Goal: Task Accomplishment & Management: Use online tool/utility

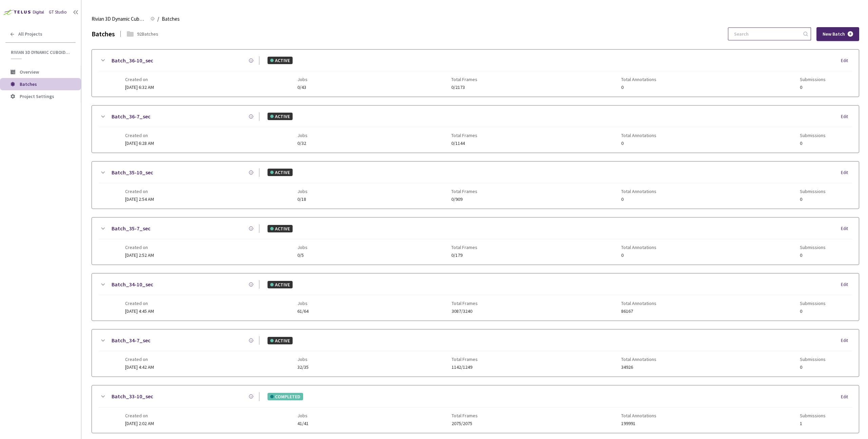
click at [777, 36] on input at bounding box center [766, 34] width 72 height 12
paste input "33-7"
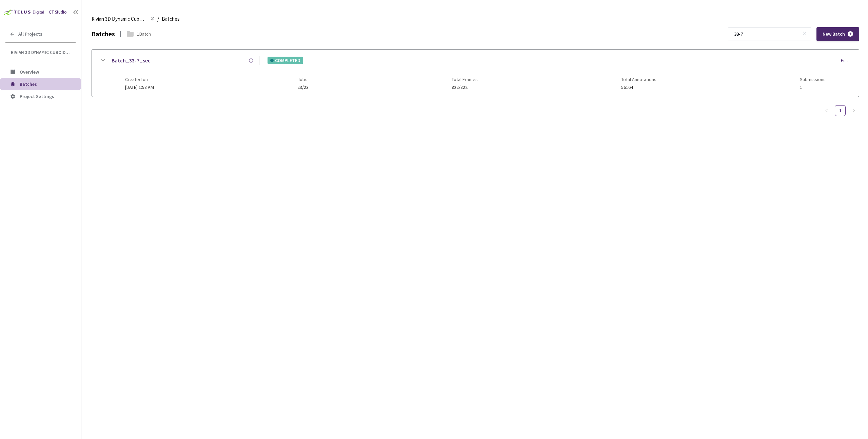
type input "33-7"
click at [335, 69] on div "Batch_33-7_sec COMPLETED Edit" at bounding box center [475, 63] width 753 height 15
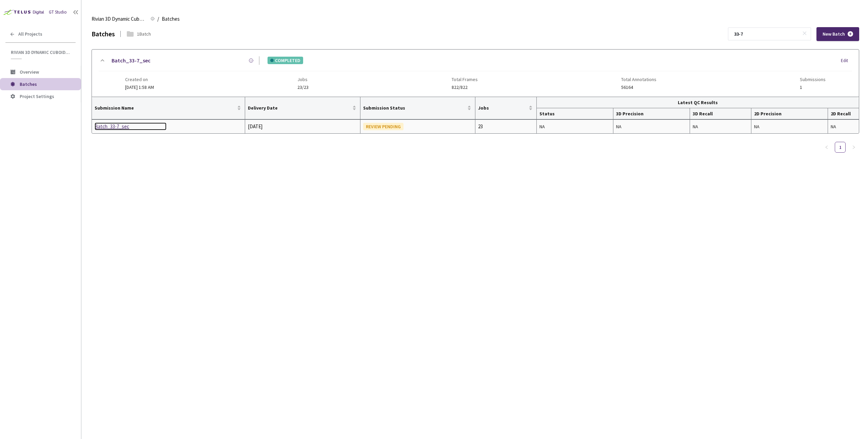
click at [117, 127] on div "Batch_33-7_sec" at bounding box center [131, 126] width 72 height 8
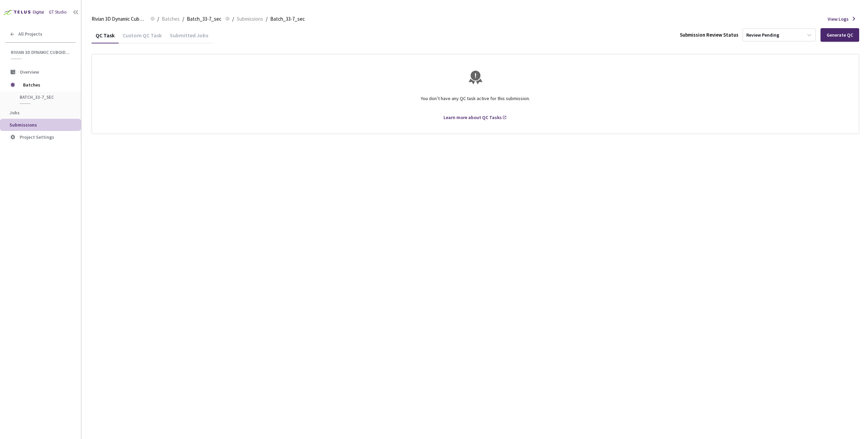
click at [134, 39] on div "Custom QC Task" at bounding box center [142, 38] width 47 height 12
click at [100, 38] on div "QC Task" at bounding box center [105, 38] width 27 height 12
click at [291, 213] on div "QC Task Custom QC Task Submitted Jobs Submission Review Status Review Pending G…" at bounding box center [475, 232] width 767 height 411
click at [838, 38] on div "Generate QC" at bounding box center [839, 35] width 39 height 14
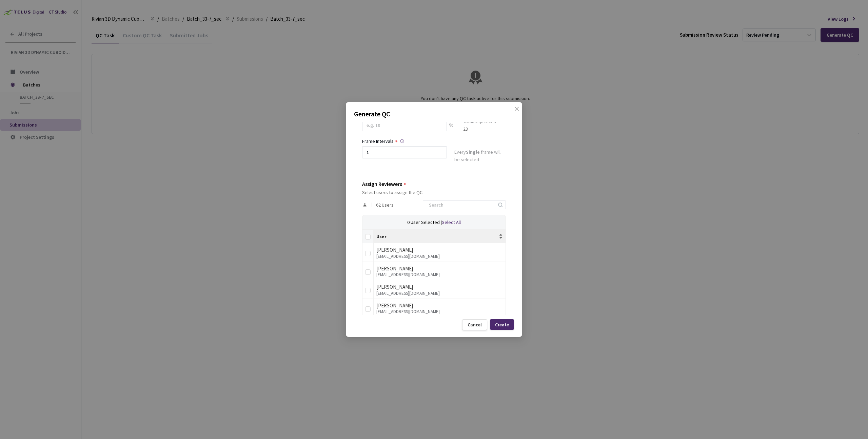
scroll to position [61, 0]
click at [470, 202] on input at bounding box center [461, 205] width 72 height 8
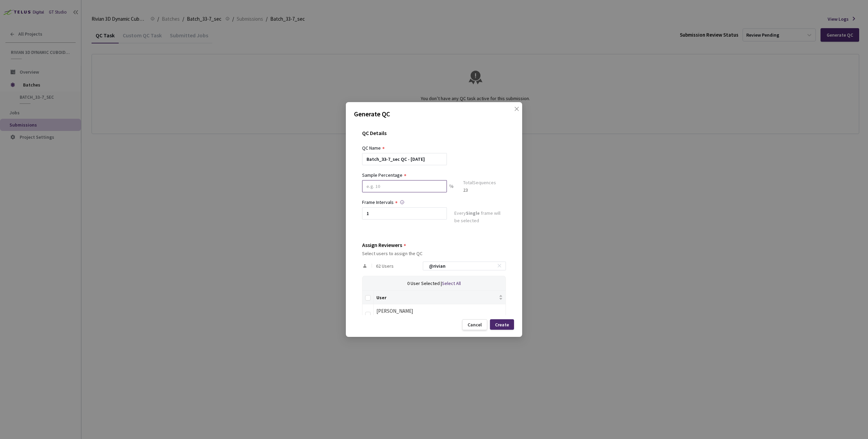
type input "@rivian"
click at [388, 190] on input at bounding box center [404, 186] width 85 height 12
click at [414, 186] on input at bounding box center [404, 186] width 85 height 12
type input "60"
click at [479, 158] on div "Batch_33-7_sec QC - 05 Sep, 2025" at bounding box center [434, 159] width 144 height 12
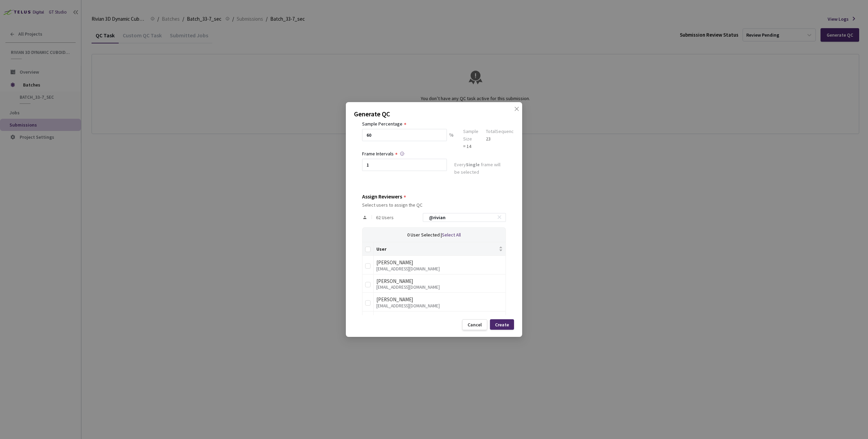
scroll to position [89, 0]
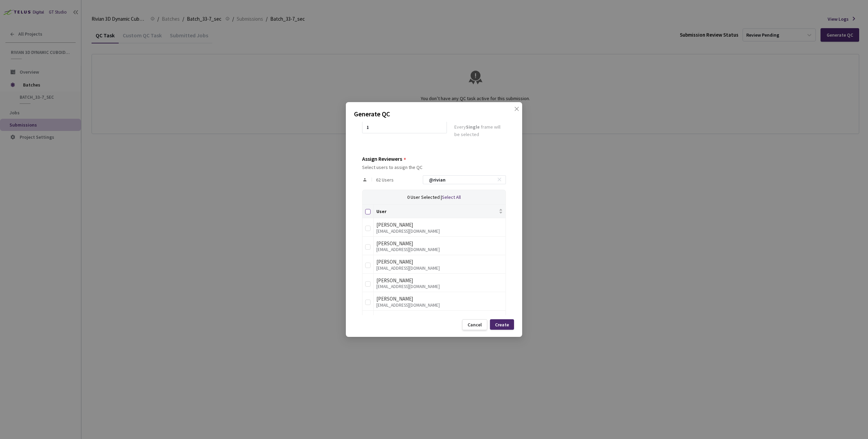
click at [366, 211] on input "Select all" at bounding box center [367, 211] width 5 height 5
checkbox input "true"
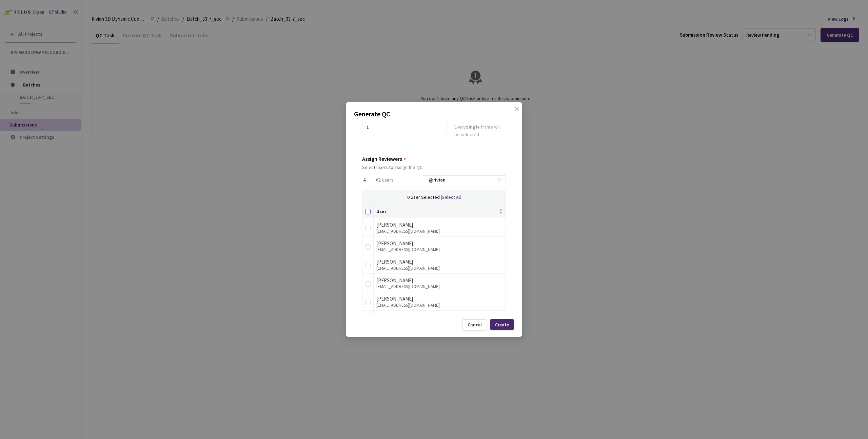
checkbox input "true"
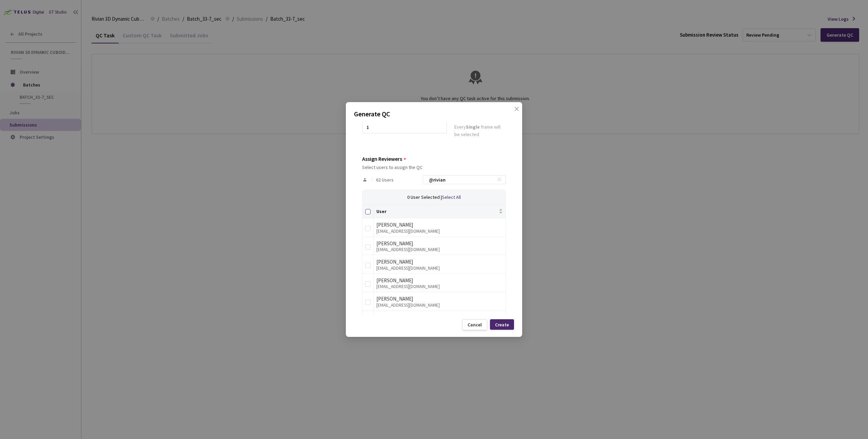
checkbox input "true"
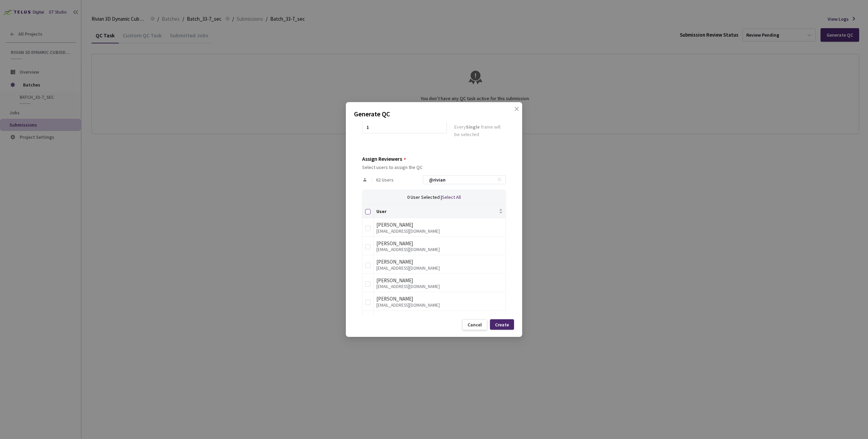
checkbox input "true"
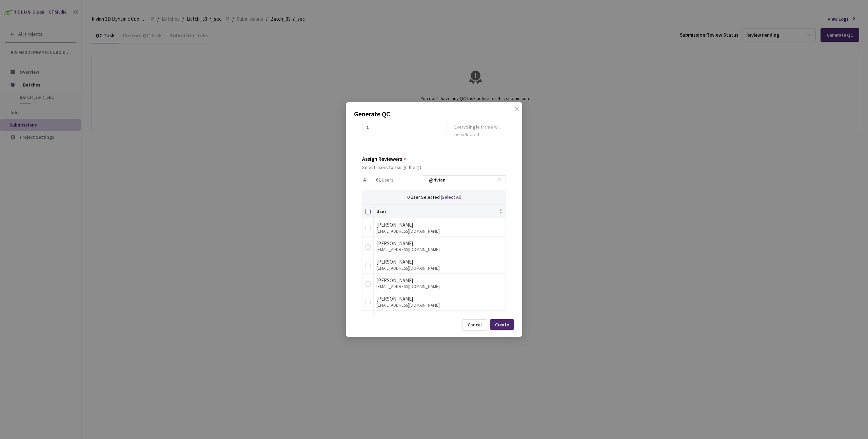
checkbox input "true"
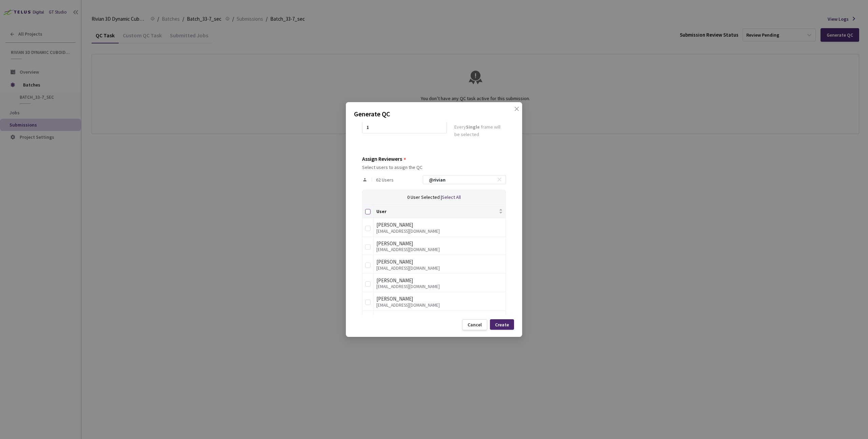
checkbox input "true"
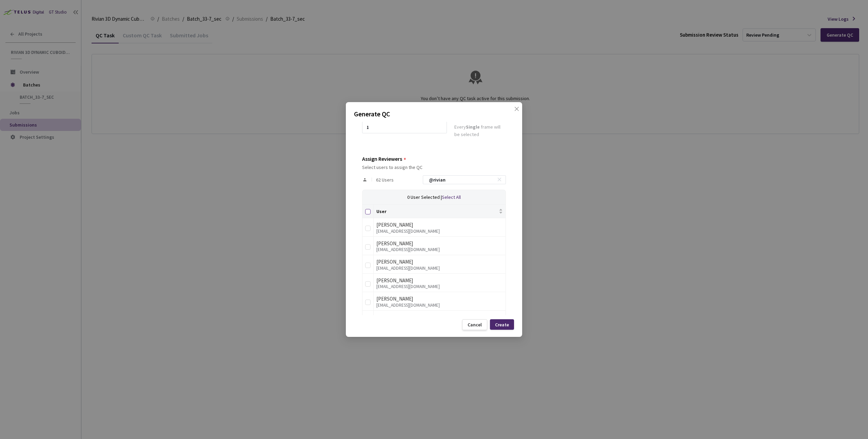
checkbox input "true"
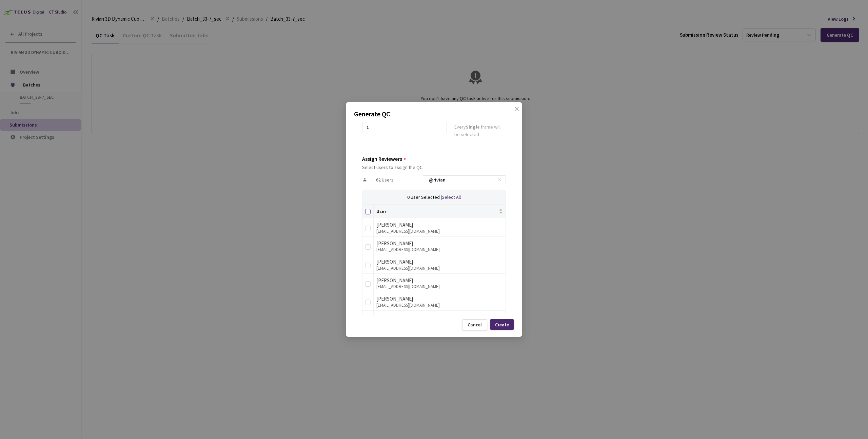
checkbox input "true"
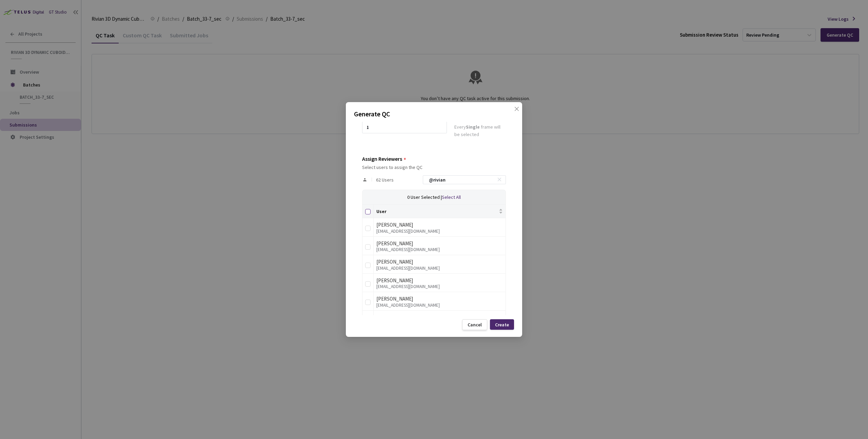
checkbox input "true"
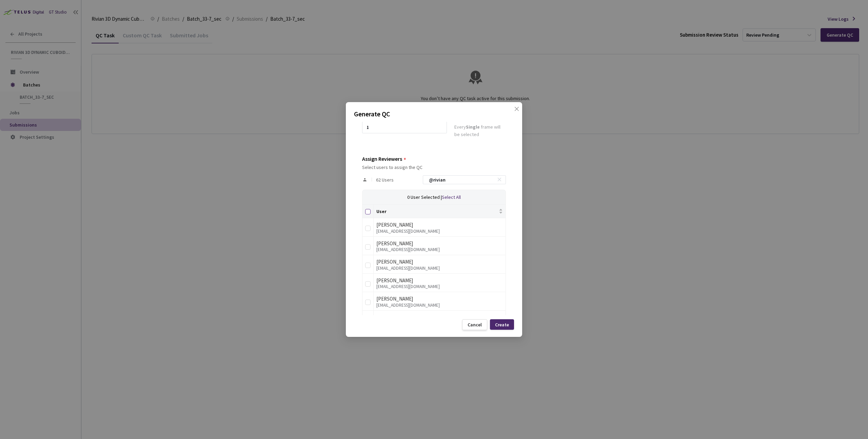
checkbox input "true"
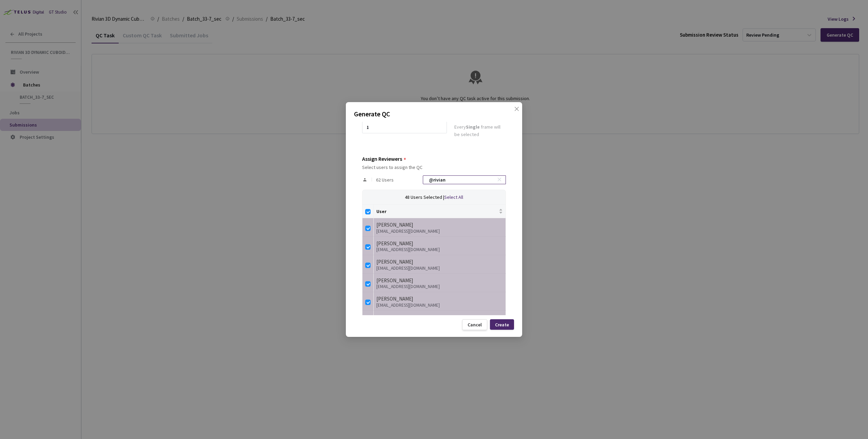
click at [497, 181] on icon at bounding box center [499, 179] width 5 height 5
checkbox input "false"
click at [503, 325] on div "Create" at bounding box center [502, 324] width 14 height 5
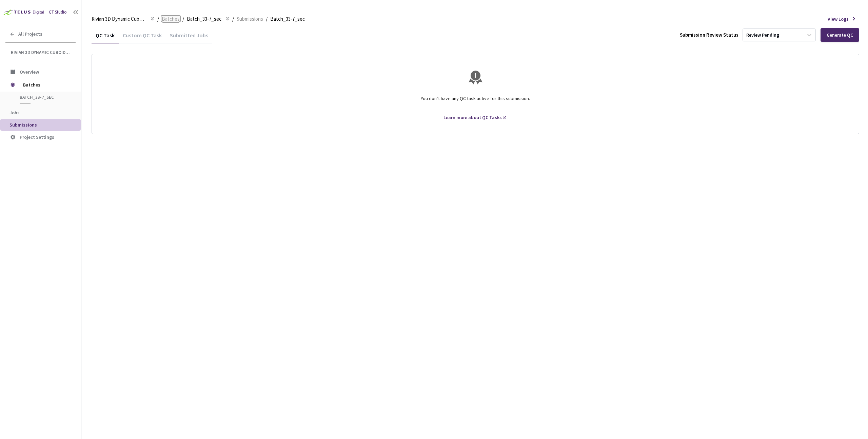
click at [171, 16] on span "Batches" at bounding box center [171, 19] width 18 height 8
click at [174, 17] on span "Batches" at bounding box center [171, 19] width 18 height 8
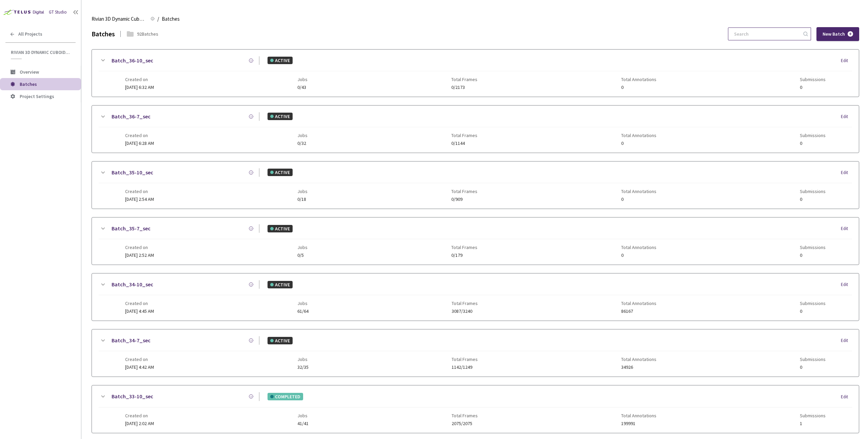
click at [755, 32] on input at bounding box center [766, 34] width 72 height 12
paste input "33-7"
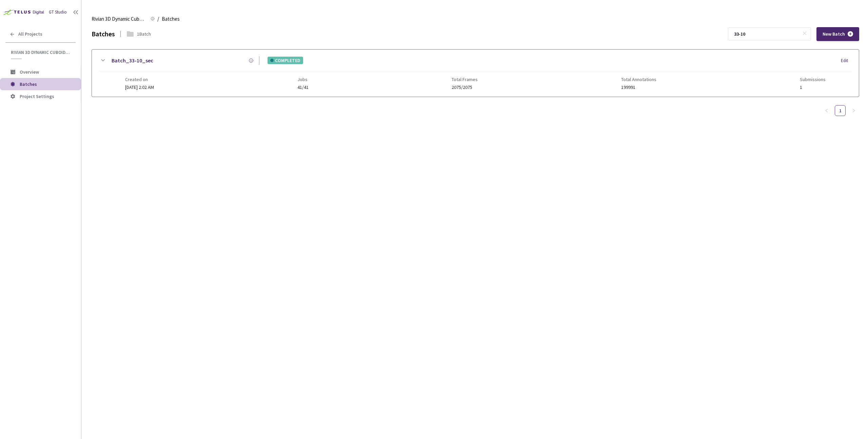
type input "33-10"
click at [447, 90] on div "Batch_33-10_sec COMPLETED Edit Created on [DATE] 2:02 AM Jobs 41/41 Total Frame…" at bounding box center [475, 72] width 767 height 47
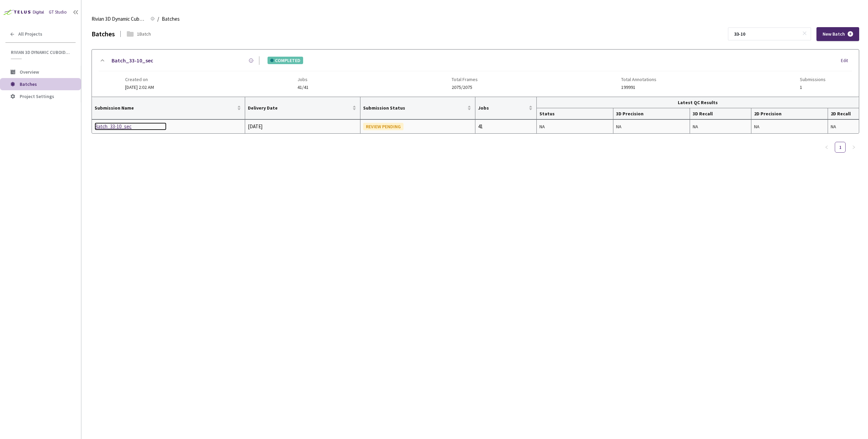
click at [122, 126] on div "Batch_33-10_sec" at bounding box center [131, 126] width 72 height 8
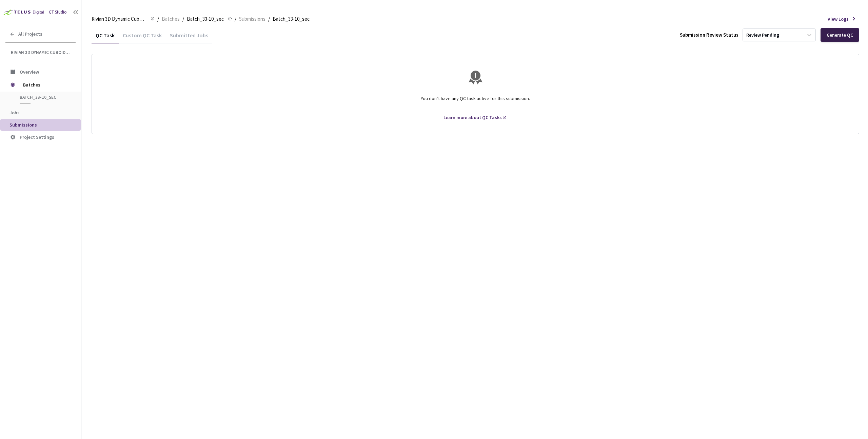
click at [852, 38] on div "Generate QC" at bounding box center [839, 35] width 39 height 14
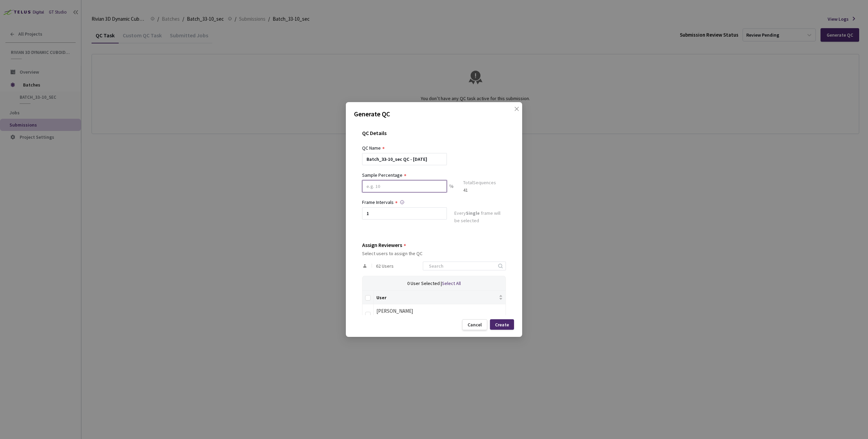
click at [390, 184] on input at bounding box center [404, 186] width 85 height 12
type input "60"
click at [462, 274] on div "62 Users" at bounding box center [434, 269] width 144 height 20
click at [463, 271] on input at bounding box center [461, 268] width 72 height 8
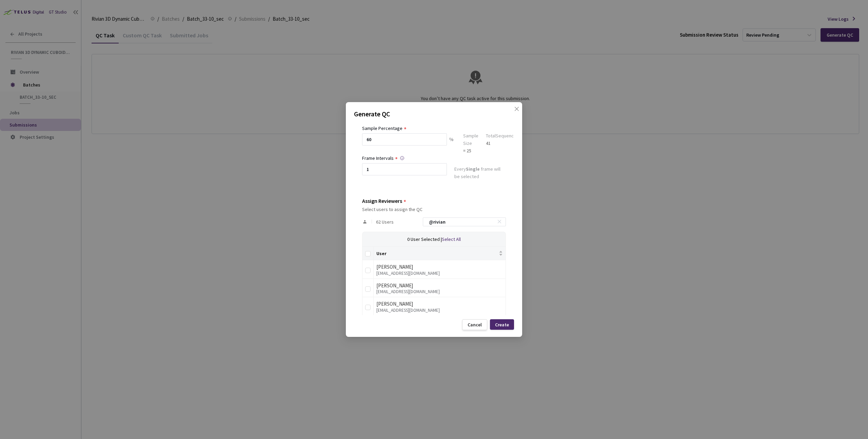
scroll to position [120, 0]
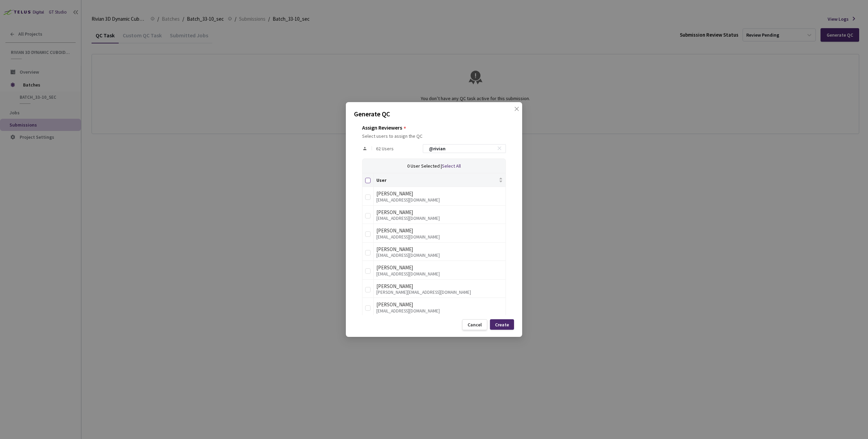
type input "@rivian"
click at [369, 179] on input "Select all" at bounding box center [367, 180] width 5 height 5
checkbox input "true"
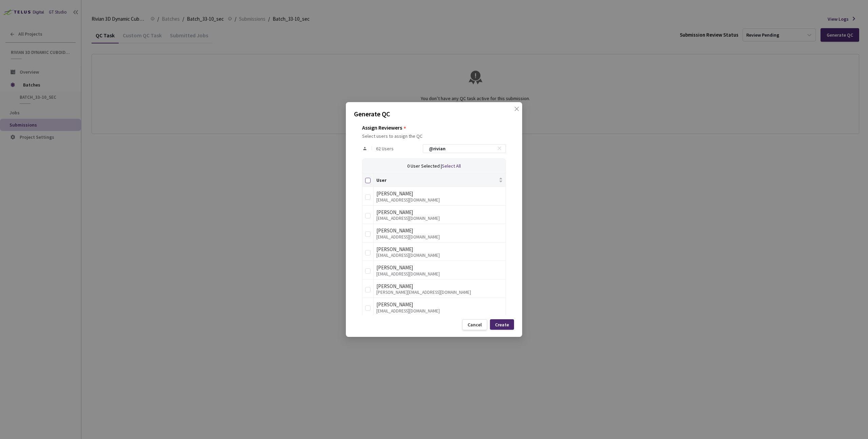
checkbox input "true"
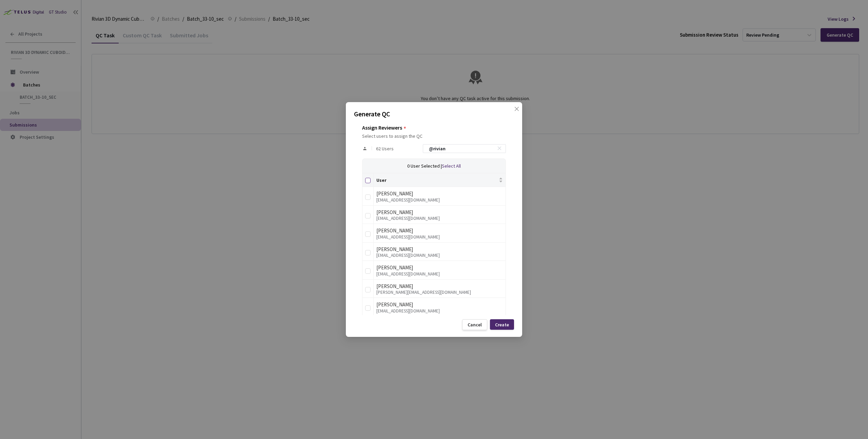
checkbox input "true"
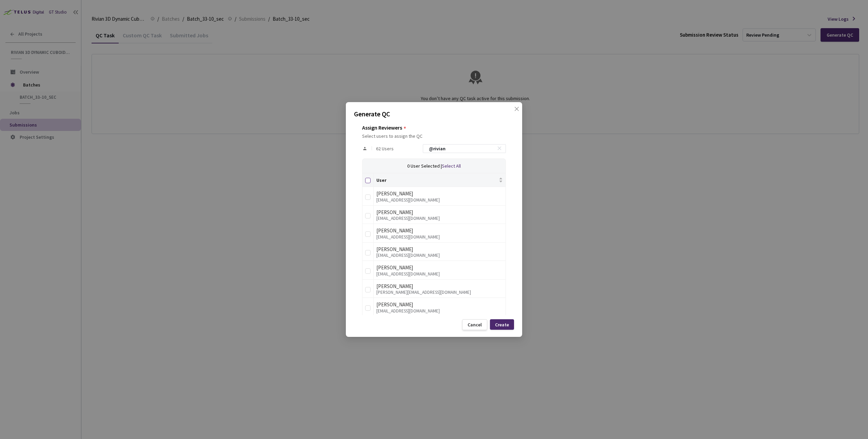
checkbox input "true"
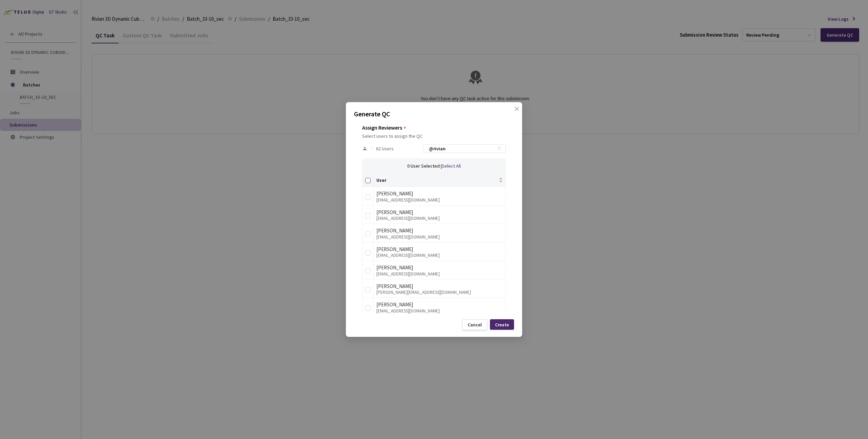
checkbox input "true"
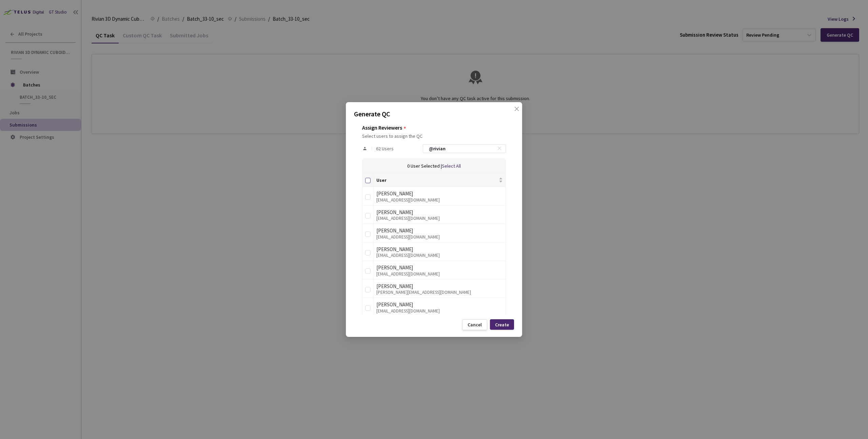
checkbox input "true"
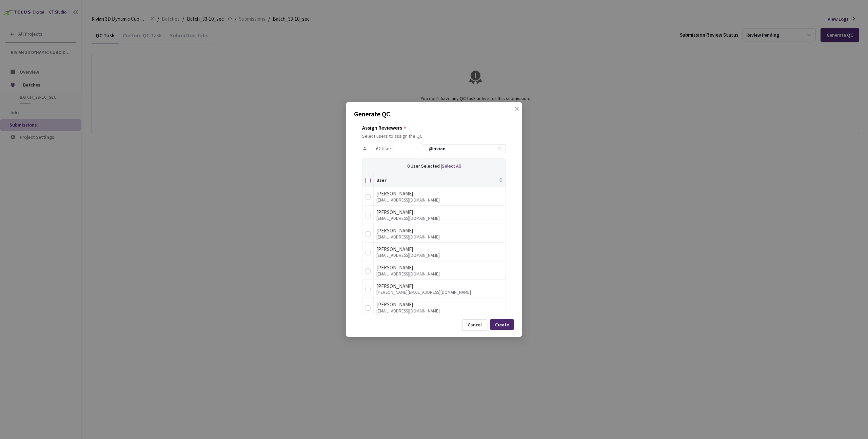
checkbox input "true"
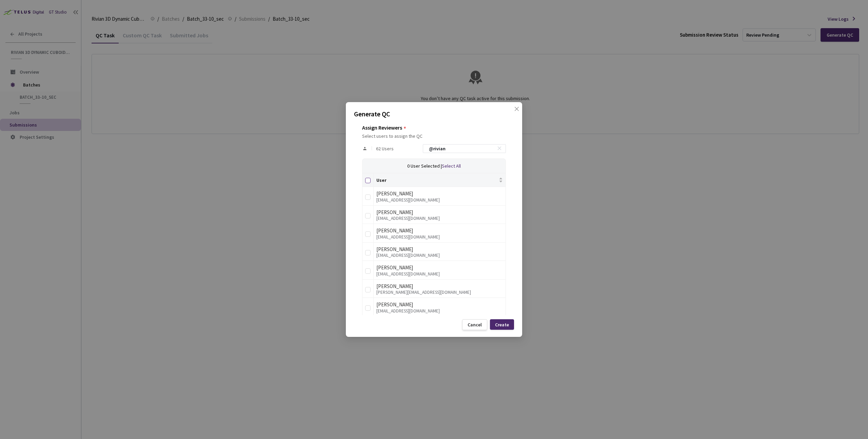
checkbox input "true"
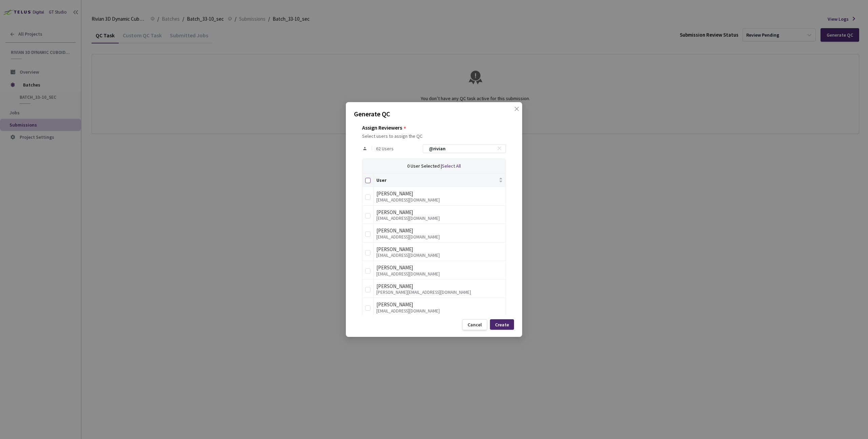
checkbox input "true"
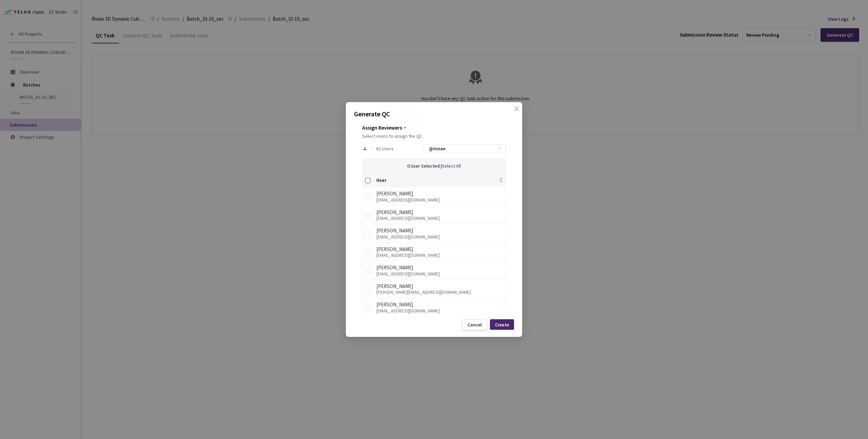
checkbox input "true"
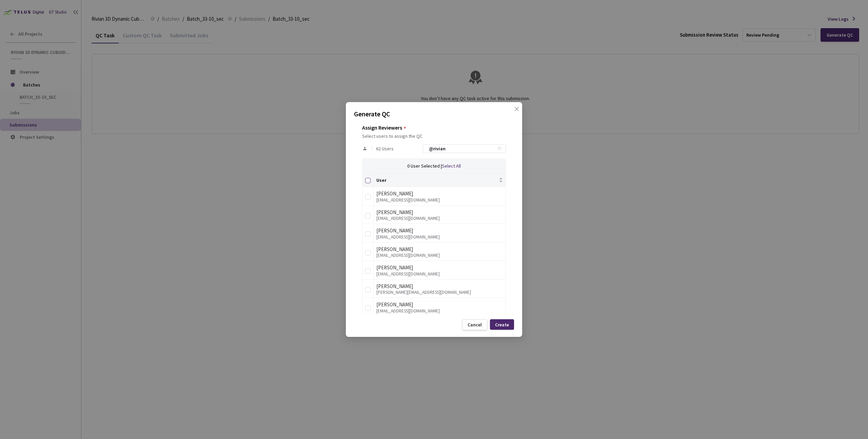
checkbox input "true"
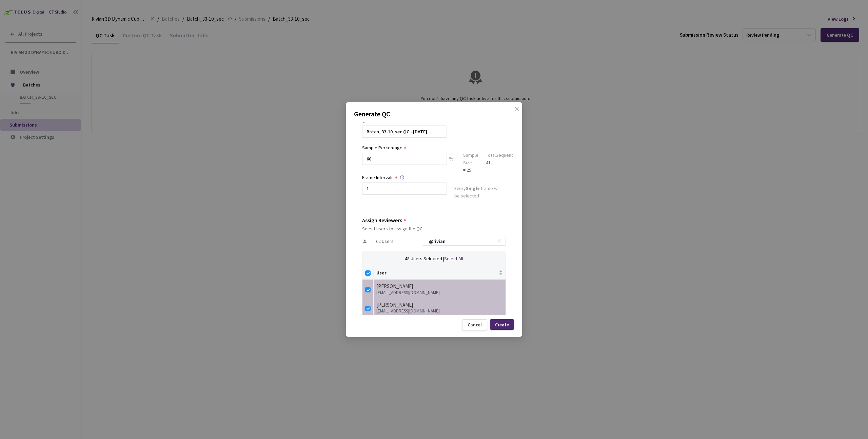
scroll to position [36, 0]
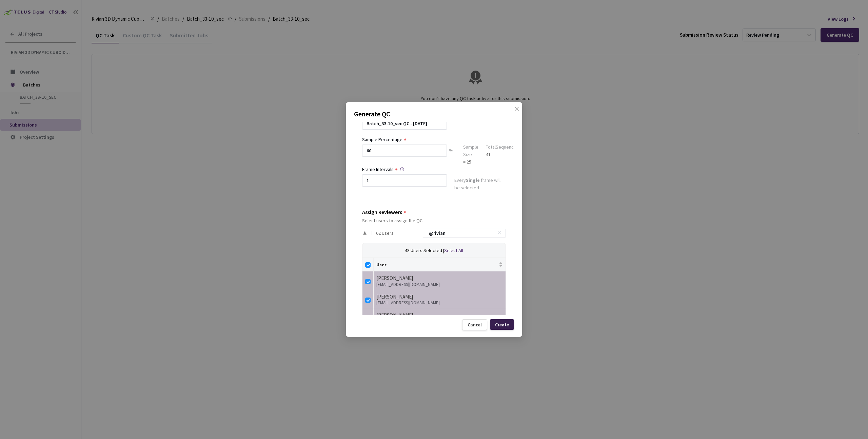
click at [506, 324] on div "Create" at bounding box center [502, 324] width 14 height 5
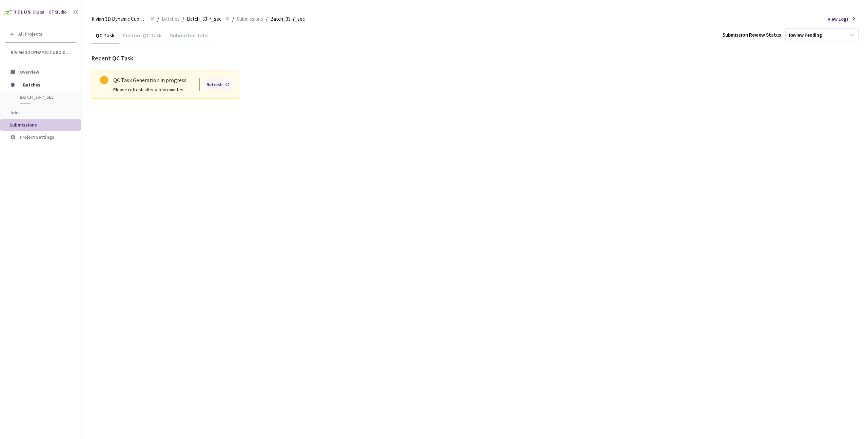
click at [214, 84] on div "Refresh" at bounding box center [214, 84] width 16 height 7
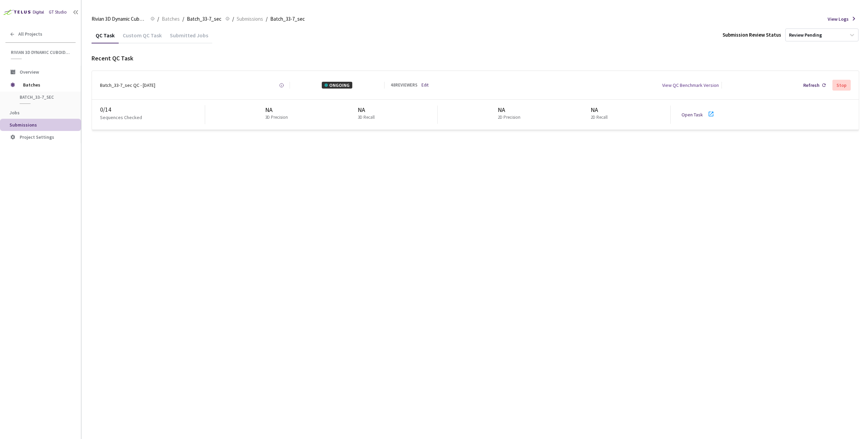
click at [325, 155] on div "QC Task Custom QC Task Submitted Jobs Submission Review Status Review Pending R…" at bounding box center [475, 232] width 767 height 411
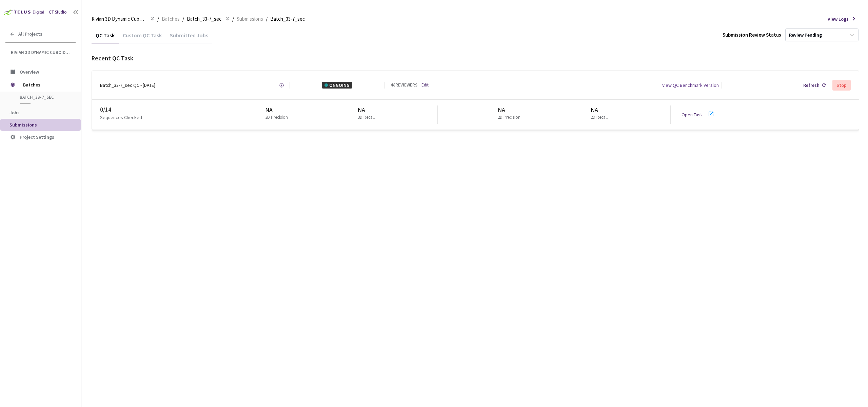
click at [698, 113] on link "Open Task" at bounding box center [691, 115] width 21 height 6
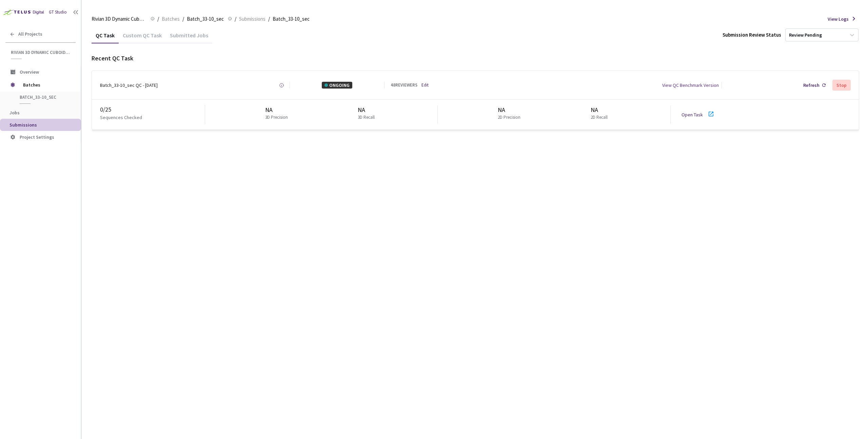
click at [301, 181] on div "QC Task Custom QC Task Submitted Jobs Submission Review Status Review Pending R…" at bounding box center [475, 232] width 767 height 411
click at [268, 255] on div "QC Task Custom QC Task Submitted Jobs Submission Review Status Review Pending R…" at bounding box center [475, 232] width 767 height 411
